Goal: Navigation & Orientation: Find specific page/section

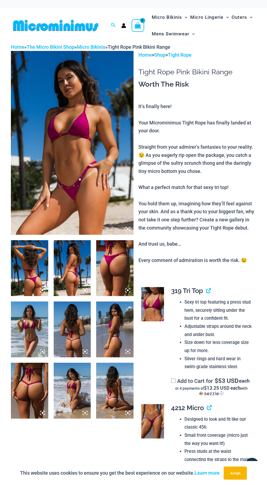
click at [160, 434] on img at bounding box center [152, 421] width 23 height 34
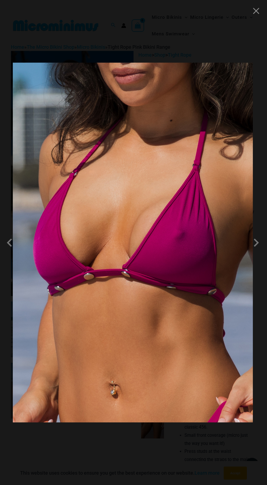
click at [239, 257] on img at bounding box center [133, 243] width 240 height 360
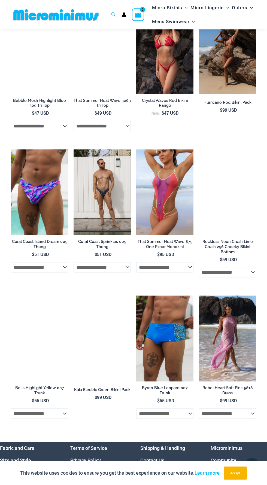
scroll to position [1538, 0]
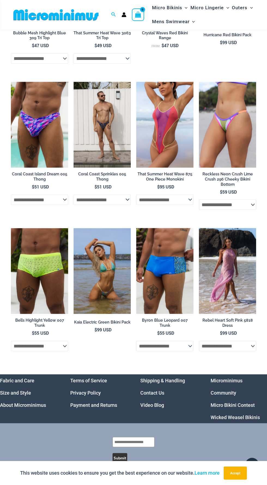
click at [250, 408] on link "Micro Bikini Contest" at bounding box center [232, 405] width 44 height 6
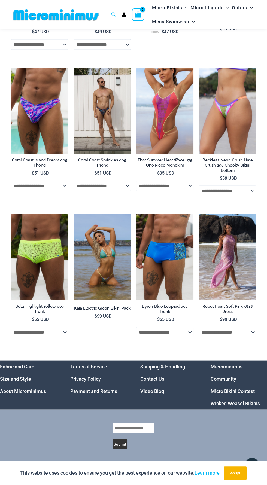
scroll to position [1576, 0]
